Goal: Task Accomplishment & Management: Use online tool/utility

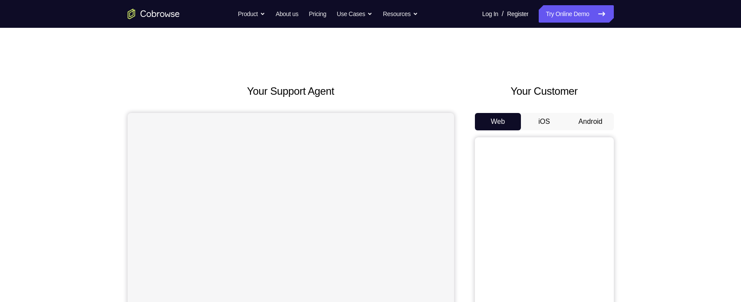
click at [589, 116] on button "Android" at bounding box center [590, 121] width 46 height 17
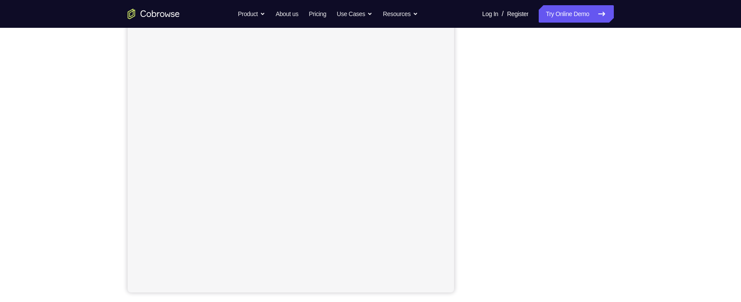
scroll to position [113, 0]
